Goal: Book appointment/travel/reservation

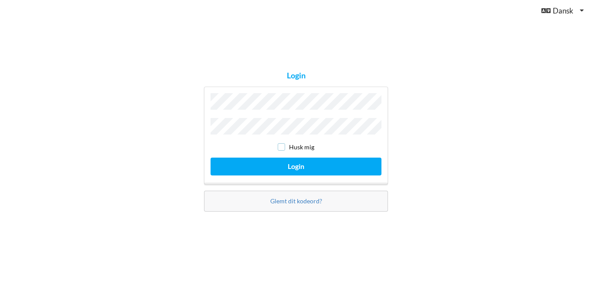
click at [284, 145] on input "checkbox" at bounding box center [281, 146] width 7 height 7
checkbox input "true"
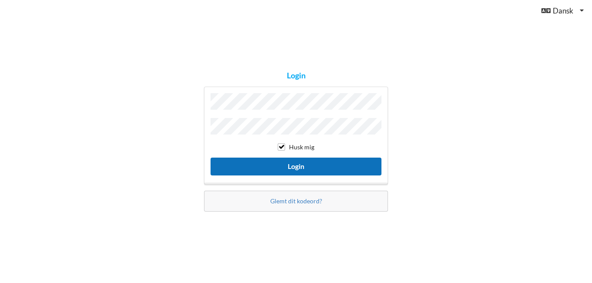
click at [272, 162] on button "Login" at bounding box center [296, 167] width 171 height 18
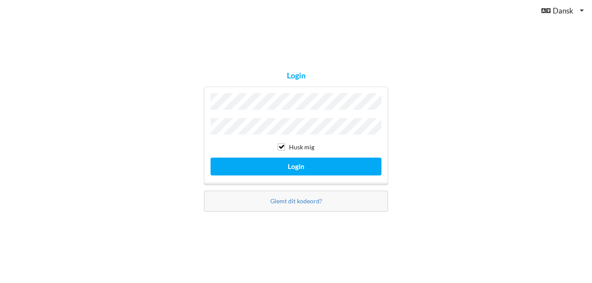
click at [211, 158] on button "Login" at bounding box center [296, 167] width 171 height 18
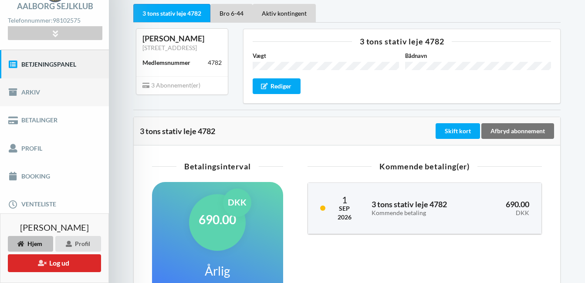
scroll to position [60, 0]
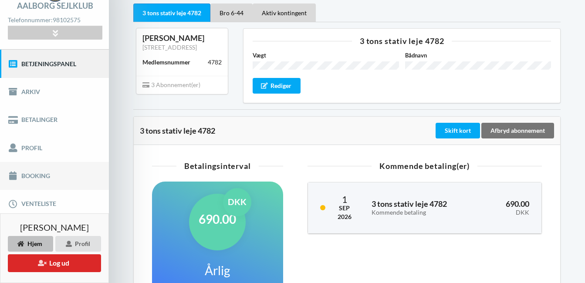
click at [31, 177] on link "Booking" at bounding box center [54, 176] width 109 height 28
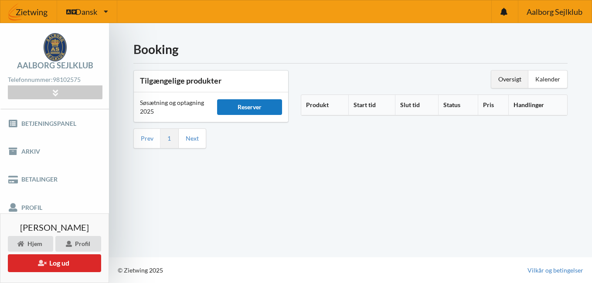
click at [234, 107] on div "Reserver" at bounding box center [249, 107] width 65 height 16
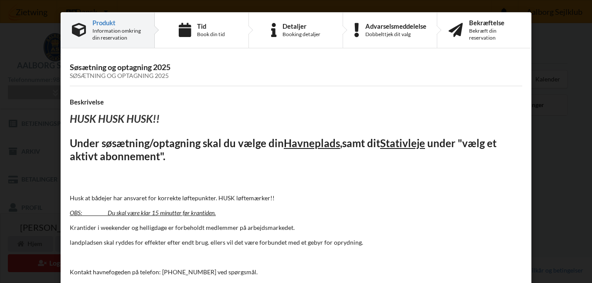
scroll to position [51, 0]
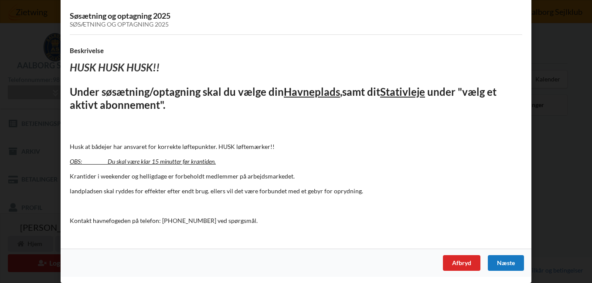
click at [498, 259] on div "Næste" at bounding box center [506, 263] width 36 height 16
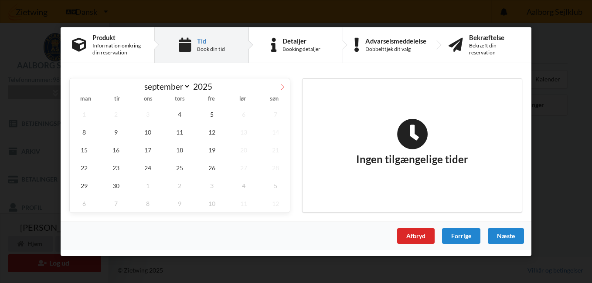
click at [286, 89] on span at bounding box center [282, 85] width 15 height 15
select select "9"
click at [245, 154] on span "18" at bounding box center [243, 150] width 29 height 18
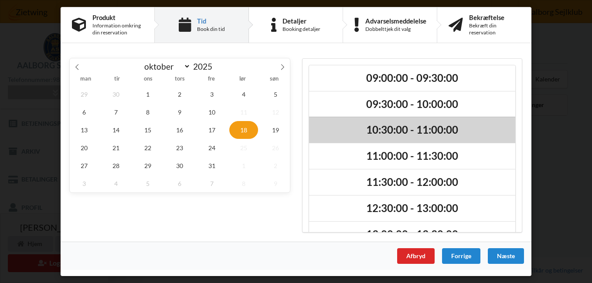
click at [388, 138] on div "10:30:00 - 11:00:00" at bounding box center [412, 130] width 206 height 26
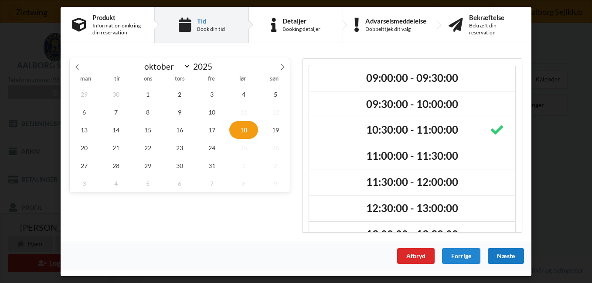
click at [507, 259] on div "Næste" at bounding box center [506, 256] width 36 height 16
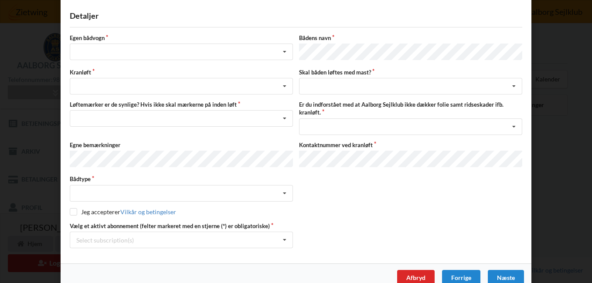
scroll to position [0, 0]
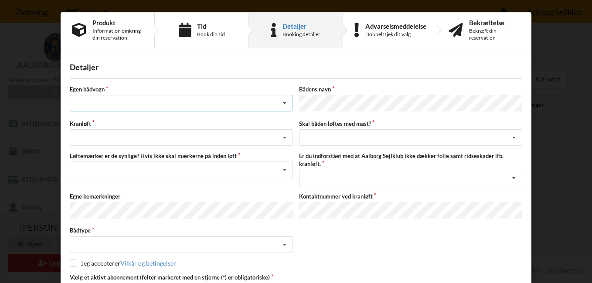
click at [188, 103] on div "Intet valg ja nej" at bounding box center [181, 103] width 223 height 17
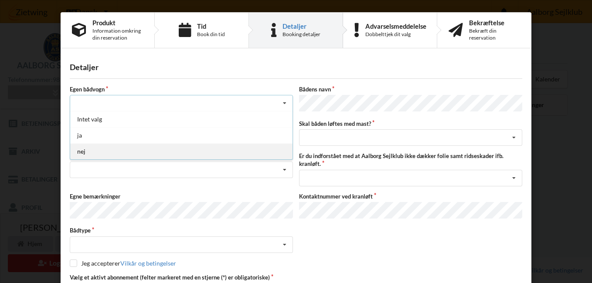
click at [95, 156] on div "nej" at bounding box center [181, 151] width 222 height 16
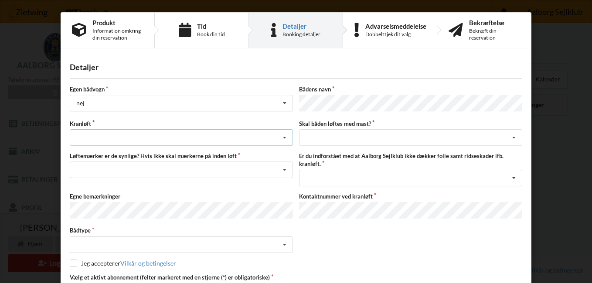
click at [211, 136] on div "Søsætning Optagning" at bounding box center [181, 137] width 223 height 17
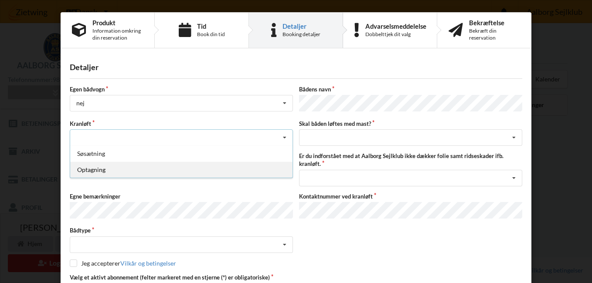
click at [144, 162] on div "Optagning" at bounding box center [181, 170] width 222 height 16
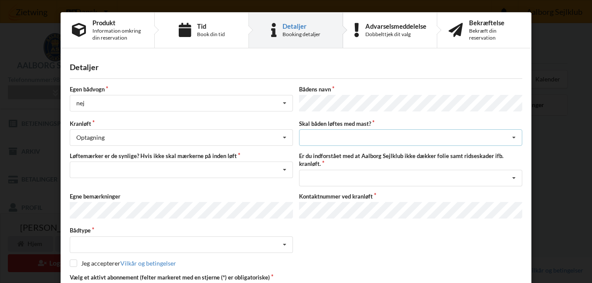
click at [327, 134] on div "intet valg ja nej" at bounding box center [410, 137] width 223 height 17
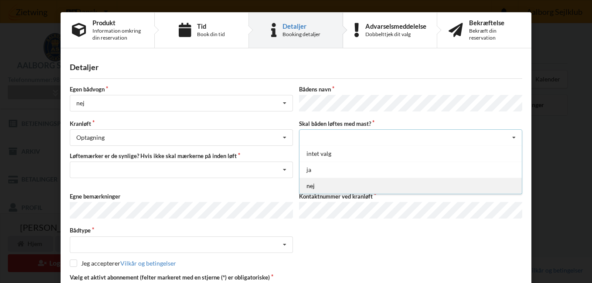
click at [311, 178] on div "nej" at bounding box center [411, 186] width 222 height 16
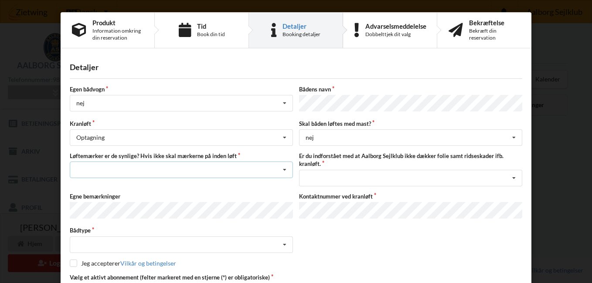
click at [191, 176] on div "Nej, jeg kontakter havnekontoret inden løft og får dem sat på Ja, mine mærker e…" at bounding box center [181, 170] width 223 height 17
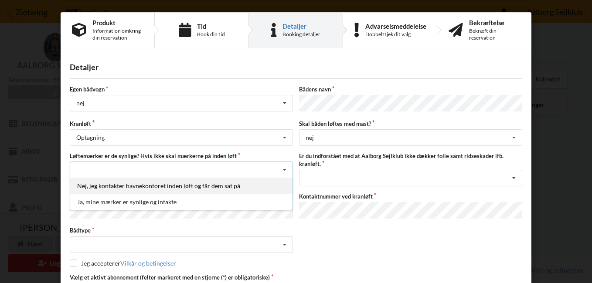
click at [183, 182] on div "Nej, jeg kontakter havnekontoret inden løft og får dem sat på" at bounding box center [181, 186] width 222 height 16
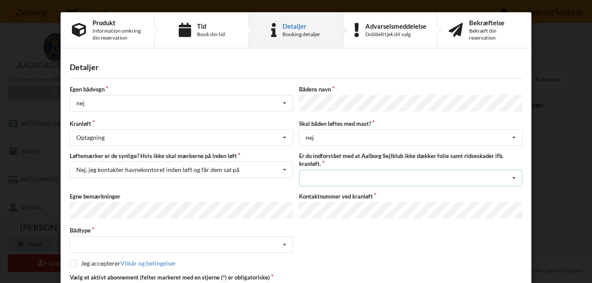
click at [314, 177] on div "Jeg har tæpper med og tager selv ansvaret for eventuelle folie samt ridseskader…" at bounding box center [410, 178] width 223 height 17
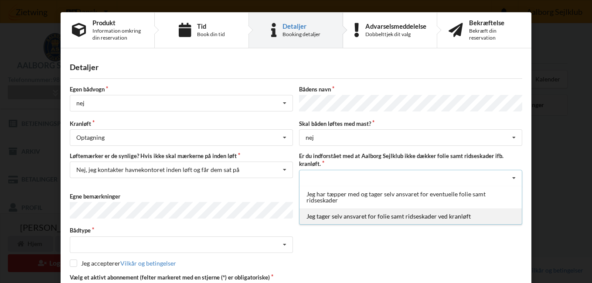
click at [328, 216] on div "Jeg tager selv ansvaret for folie samt ridseskader ved kranløft" at bounding box center [411, 216] width 222 height 16
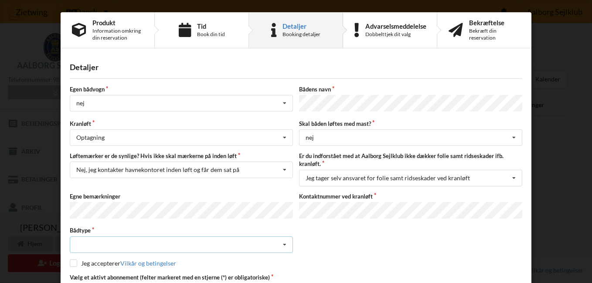
click at [282, 241] on icon at bounding box center [284, 245] width 13 height 16
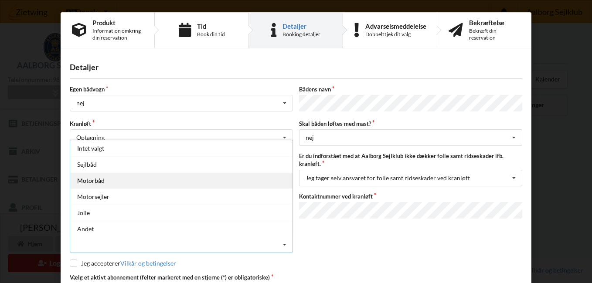
click at [85, 179] on div "Motorbåd" at bounding box center [181, 181] width 222 height 16
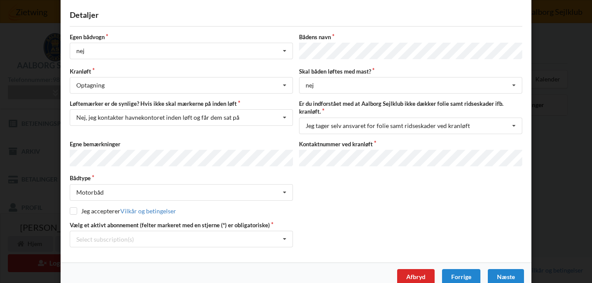
scroll to position [55, 0]
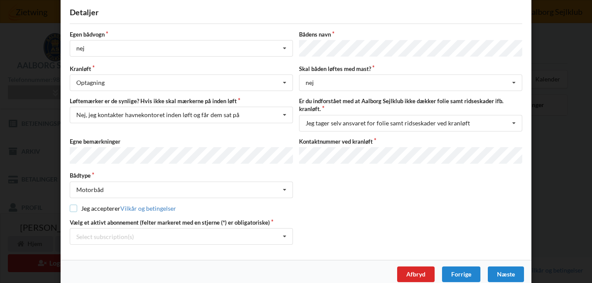
click at [71, 207] on input "checkbox" at bounding box center [73, 208] width 7 height 7
checkbox input "true"
click at [122, 235] on div "Select subscription(s)" at bounding box center [105, 236] width 58 height 7
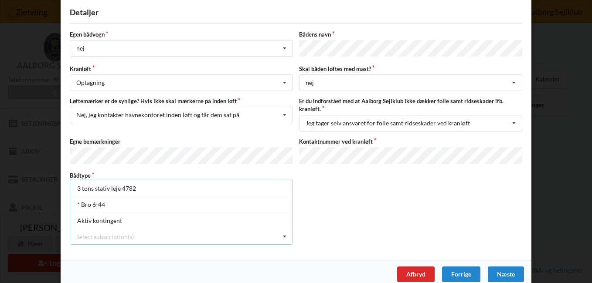
click at [122, 235] on div "Select subscription(s)" at bounding box center [105, 236] width 58 height 7
click at [101, 251] on div "Detaljer Egen bådvogn nej Intet valg ja nej Bådens navn Kranløft Optagning Søsæ…" at bounding box center [296, 130] width 471 height 261
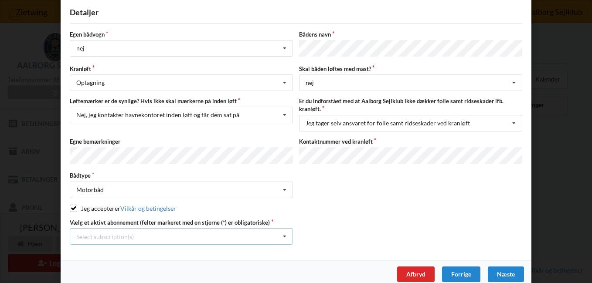
click at [97, 233] on div "Select subscription(s)" at bounding box center [105, 236] width 58 height 7
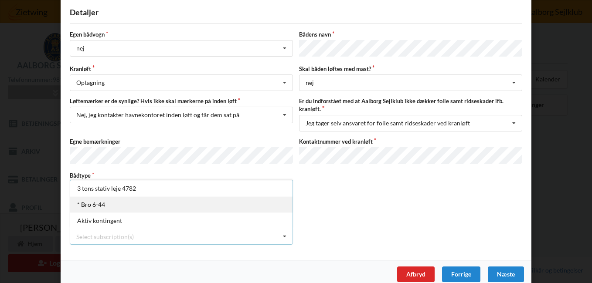
click at [93, 203] on div "* Bro 6-44" at bounding box center [181, 205] width 222 height 16
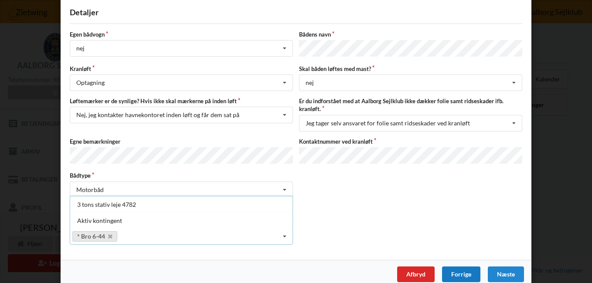
click at [458, 267] on div "Forrige" at bounding box center [461, 275] width 38 height 16
select select "9"
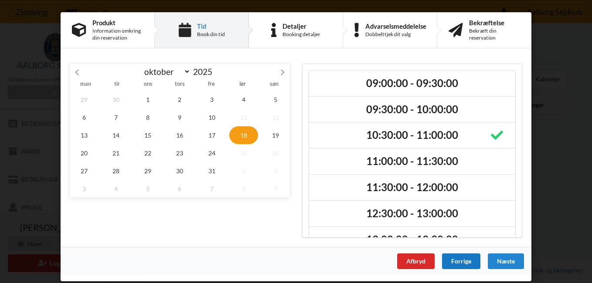
scroll to position [0, 0]
click at [509, 254] on div "Næste" at bounding box center [506, 262] width 36 height 16
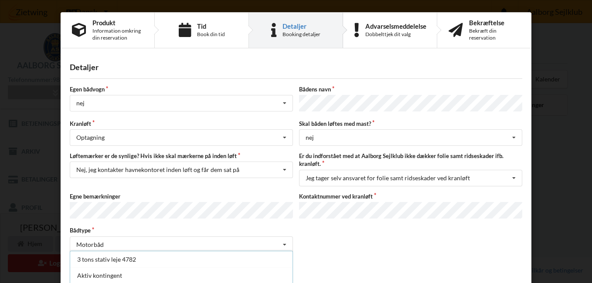
scroll to position [62, 0]
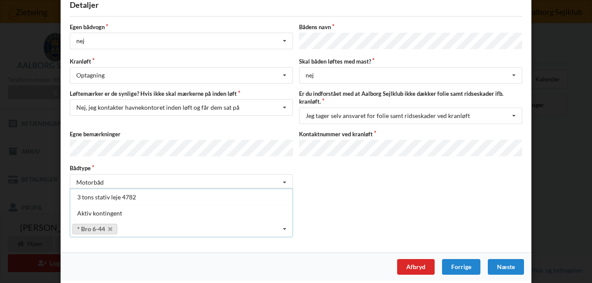
click at [342, 230] on div "Vælg et aktivt abonnement (felter markeret med en stjerne (*) er obligatoriske)…" at bounding box center [296, 224] width 459 height 26
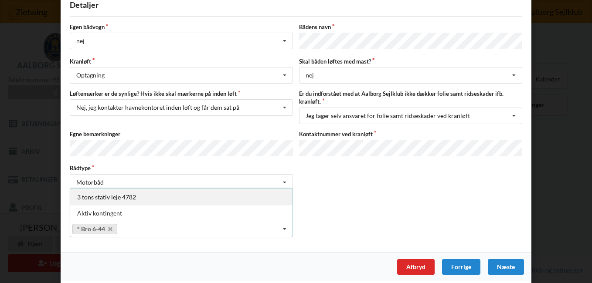
click at [87, 193] on div "3 tons stativ leje 4782" at bounding box center [181, 197] width 222 height 16
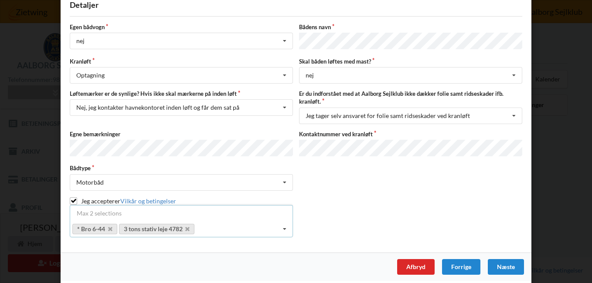
click at [175, 238] on div "Detaljer Egen bådvogn nej Intet valg ja nej Bådens navn Kranløft Optagning Søsæ…" at bounding box center [296, 122] width 471 height 261
click at [286, 224] on icon at bounding box center [284, 229] width 13 height 16
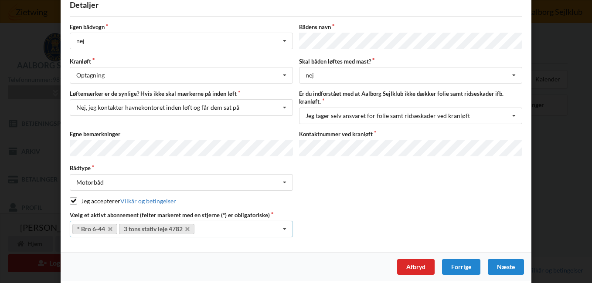
click at [282, 227] on icon at bounding box center [284, 229] width 13 height 16
click at [187, 227] on icon at bounding box center [187, 230] width 4 height 6
click at [287, 226] on icon at bounding box center [284, 229] width 13 height 16
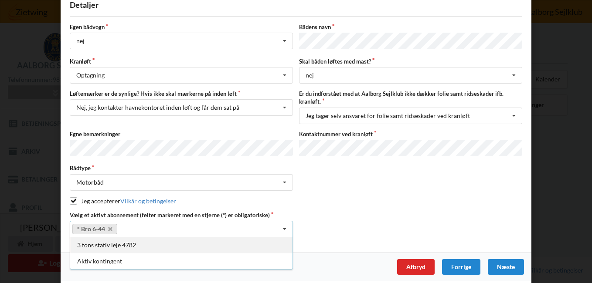
click at [124, 239] on div "3 tons stativ leje 4782" at bounding box center [181, 245] width 222 height 16
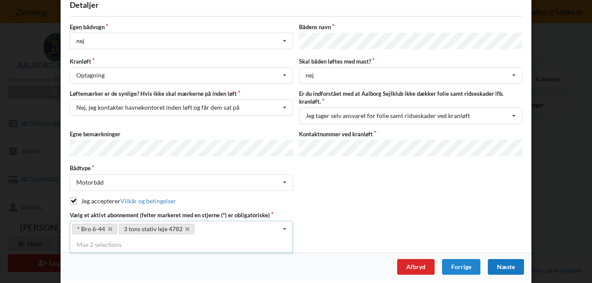
click at [498, 262] on div "Næste" at bounding box center [506, 267] width 36 height 16
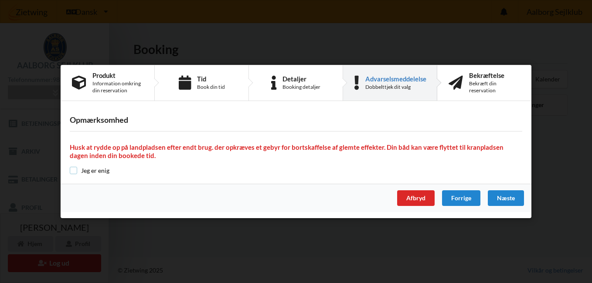
click at [71, 170] on input "checkbox" at bounding box center [73, 170] width 7 height 7
checkbox input "true"
click at [510, 196] on div "Næste" at bounding box center [506, 199] width 36 height 16
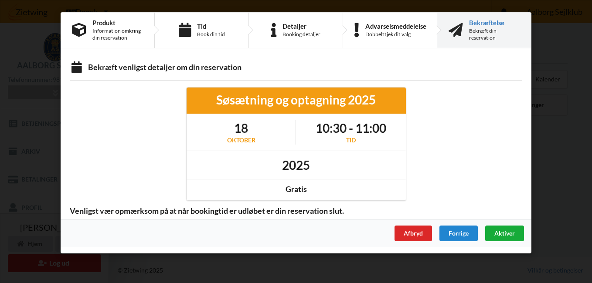
click at [503, 235] on span "Aktiver" at bounding box center [504, 233] width 20 height 7
